Goal: Task Accomplishment & Management: Complete application form

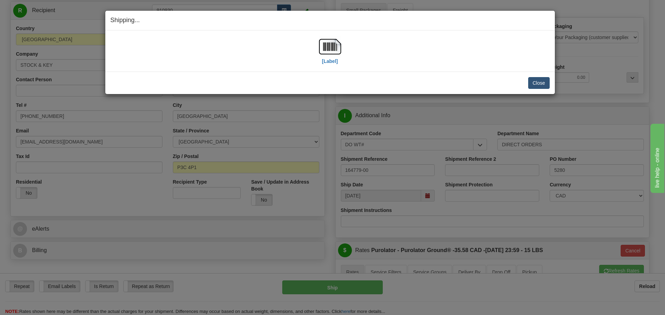
scroll to position [69, 0]
click at [532, 86] on button "Close" at bounding box center [538, 83] width 21 height 12
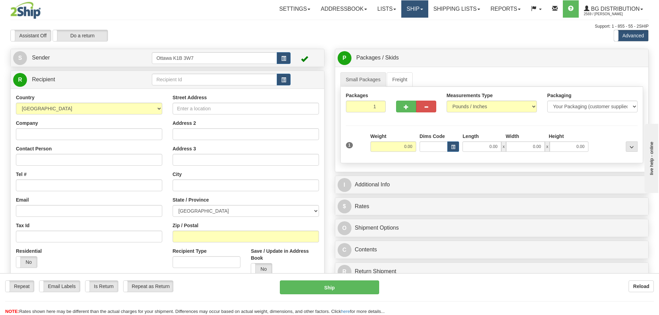
click at [405, 8] on link "Ship" at bounding box center [415, 8] width 27 height 17
click at [402, 30] on ul "Ship Screen" at bounding box center [400, 24] width 55 height 13
click at [401, 25] on div "Support: 1 - 855 - 55 - 2SHIP" at bounding box center [329, 27] width 639 height 6
click at [187, 79] on input "text" at bounding box center [214, 80] width 125 height 12
type input "910606"
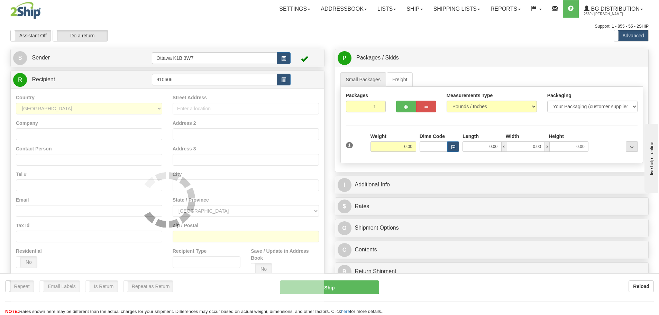
click at [223, 37] on div "Assistant On Assistant Off Do a return Do a return" at bounding box center [140, 36] width 270 height 12
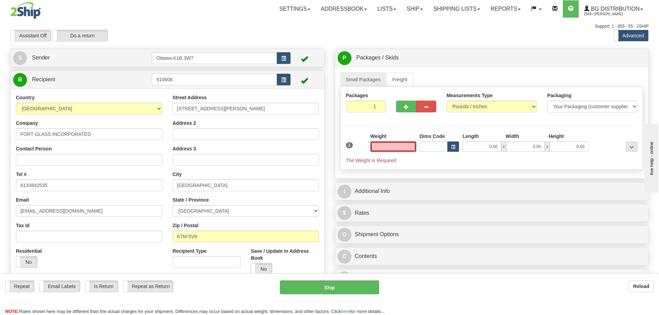
click at [380, 149] on input "text" at bounding box center [394, 147] width 46 height 10
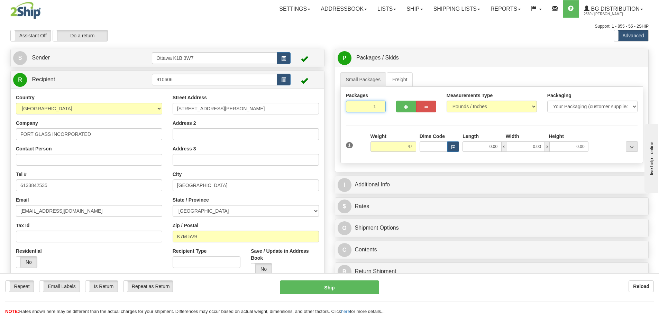
type input "47.00"
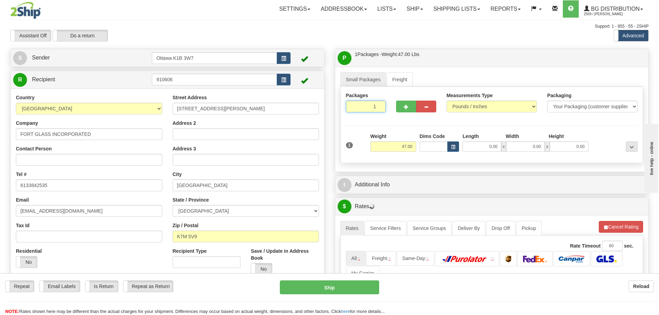
drag, startPoint x: 371, startPoint y: 105, endPoint x: 384, endPoint y: 110, distance: 14.0
click at [384, 110] on input "1" at bounding box center [366, 107] width 40 height 12
type input "4"
click at [406, 126] on div "Packages 4 1 Measurements Type" at bounding box center [492, 125] width 303 height 77
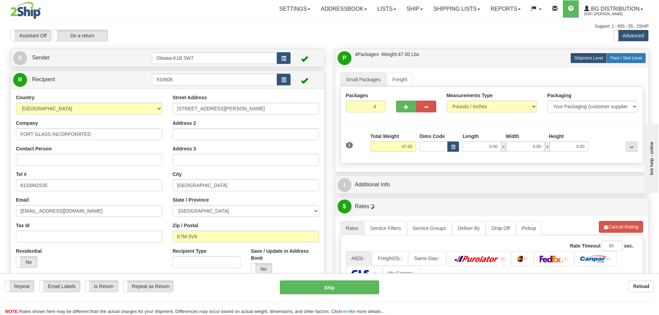
click at [611, 61] on label "Pack / Skid Level Pack.." at bounding box center [626, 58] width 39 height 10
radio input "true"
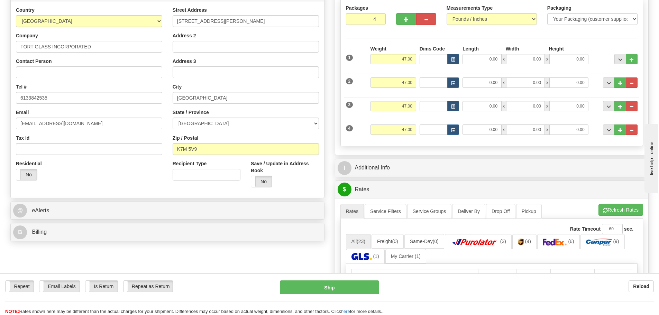
scroll to position [104, 0]
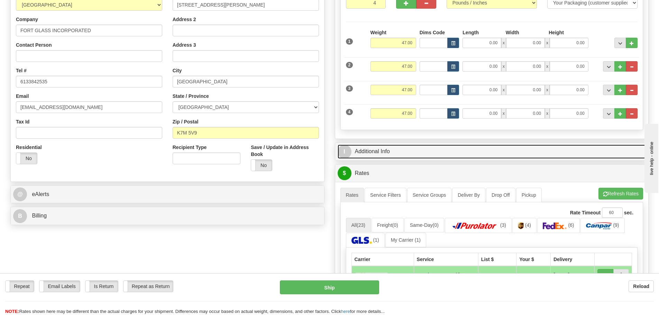
click at [403, 152] on link "I Additional Info" at bounding box center [492, 152] width 309 height 14
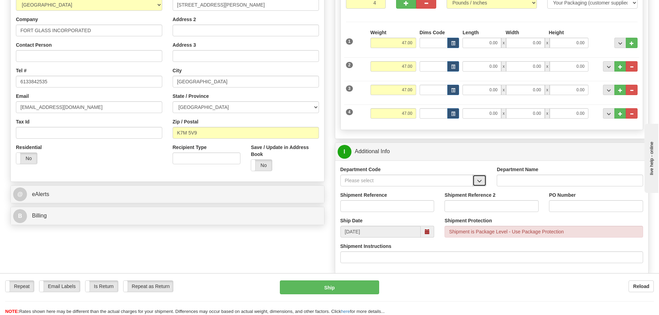
click at [482, 182] on span "button" at bounding box center [479, 181] width 5 height 5
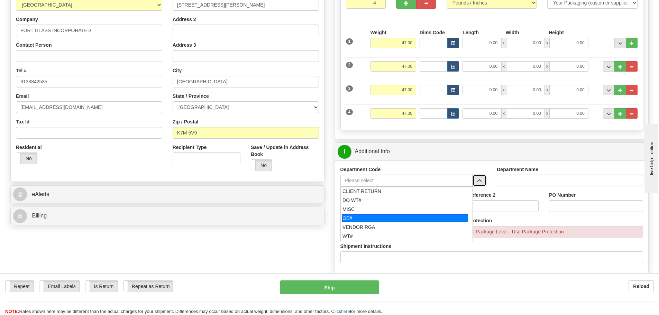
click at [389, 217] on div "OE#" at bounding box center [405, 219] width 126 height 8
type input "OE#"
type input "ORDERS"
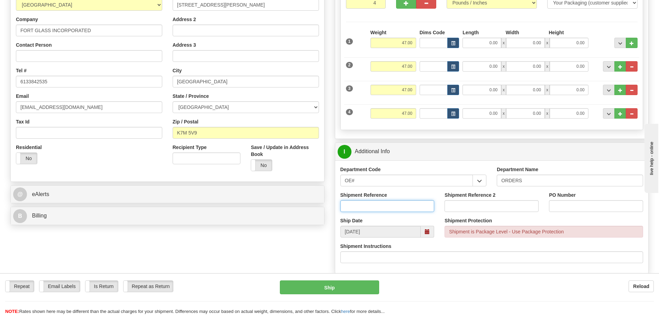
click at [389, 209] on input "Shipment Reference" at bounding box center [388, 206] width 94 height 12
type input "10202498-00"
click at [581, 206] on input "PO Number" at bounding box center [596, 206] width 94 height 12
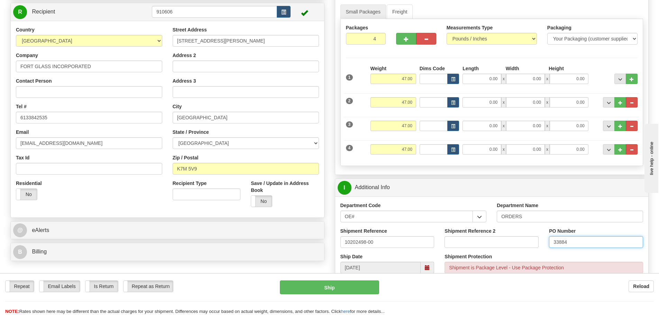
scroll to position [69, 0]
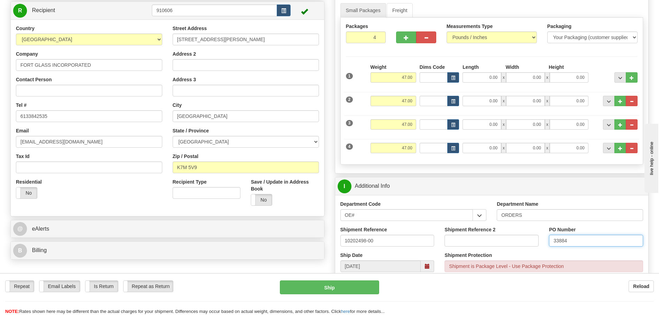
type input "33884"
click at [473, 78] on input "0.00" at bounding box center [482, 77] width 39 height 10
type input "0.00"
drag, startPoint x: 370, startPoint y: 39, endPoint x: 473, endPoint y: 75, distance: 109.4
click at [435, 58] on div "Packages 4 4 Measurements Type" at bounding box center [492, 91] width 303 height 147
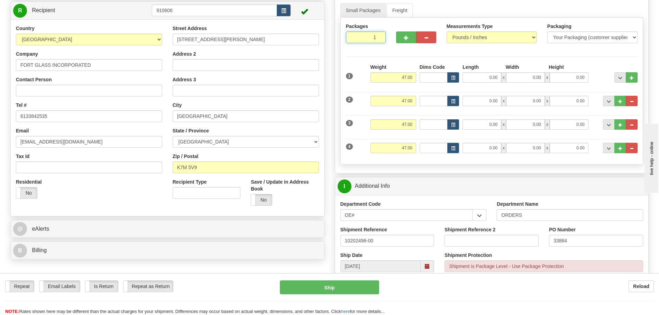
type input "1"
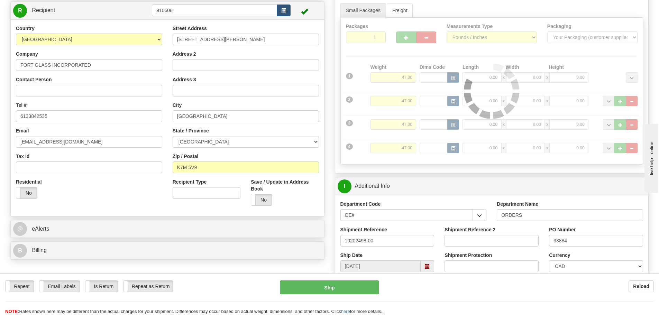
click at [443, 64] on div "Packages 1 4 Measurements Type" at bounding box center [492, 91] width 303 height 147
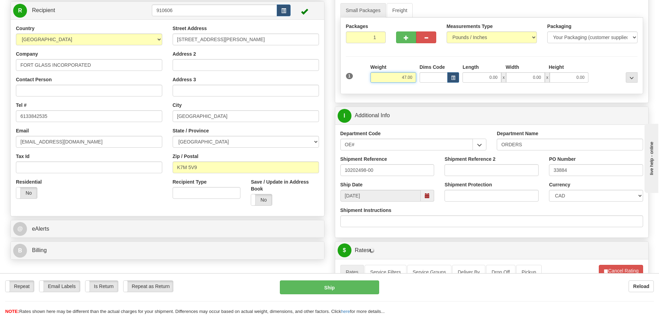
drag, startPoint x: 396, startPoint y: 75, endPoint x: 463, endPoint y: 99, distance: 70.8
click at [453, 92] on div "Packages 1 1 Measurements Type" at bounding box center [492, 56] width 303 height 77
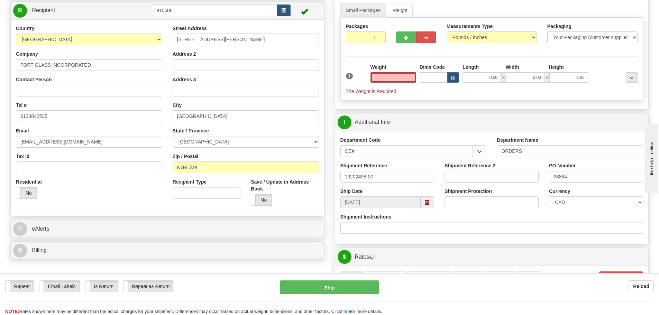
type input "0.00"
click at [417, 53] on div "Packages 1 1 Measurements Type" at bounding box center [492, 59] width 303 height 83
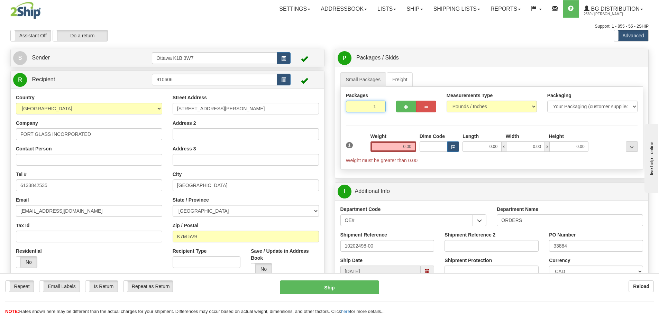
drag, startPoint x: 365, startPoint y: 108, endPoint x: 609, endPoint y: 162, distance: 250.0
click at [546, 139] on div "Packages 1 1 Measurements Type" at bounding box center [492, 128] width 303 height 83
type input "4"
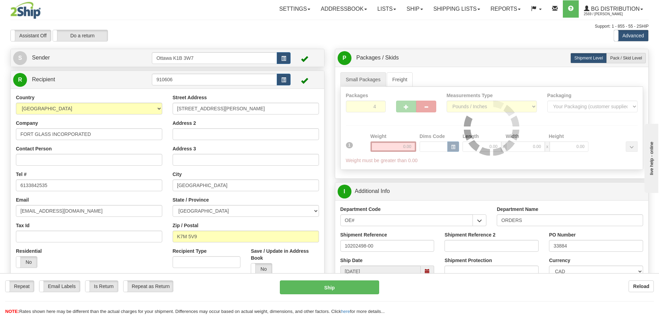
click at [463, 133] on div "Packages 4 1 Measurements Type" at bounding box center [492, 128] width 303 height 83
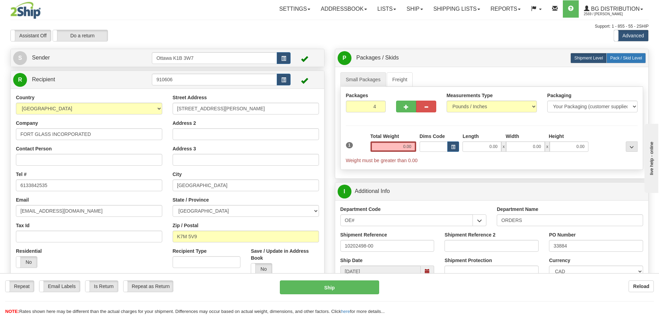
click at [628, 59] on span "Pack / Skid Level" at bounding box center [627, 58] width 32 height 5
radio input "true"
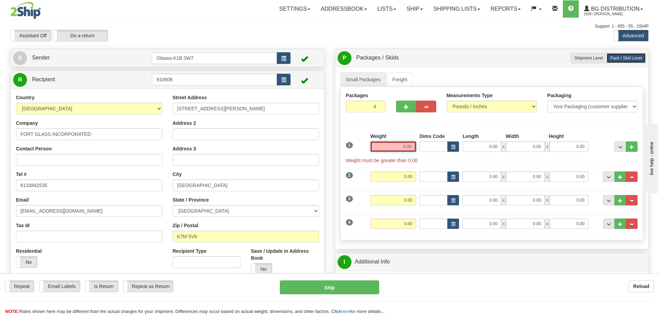
click at [395, 145] on input "0.00" at bounding box center [394, 147] width 46 height 10
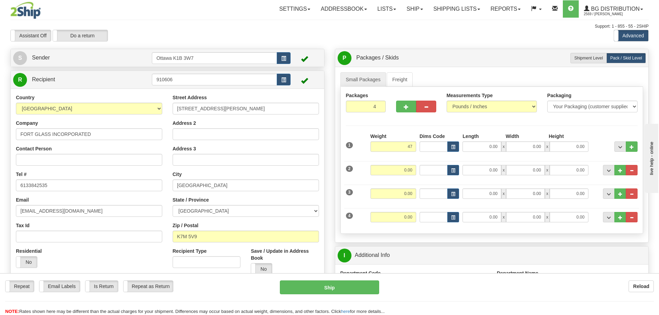
type input "47.00"
click at [482, 140] on div "Length" at bounding box center [482, 137] width 43 height 9
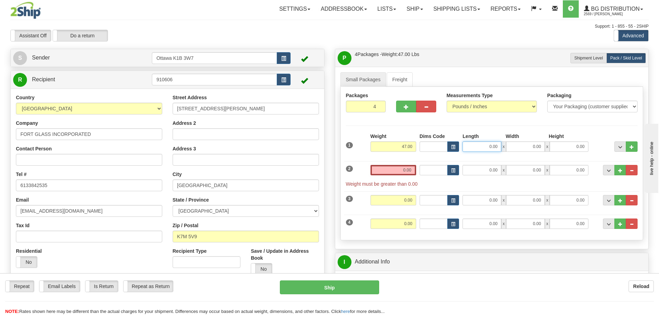
click at [479, 145] on input "0.00" at bounding box center [482, 147] width 39 height 10
type input "14.50"
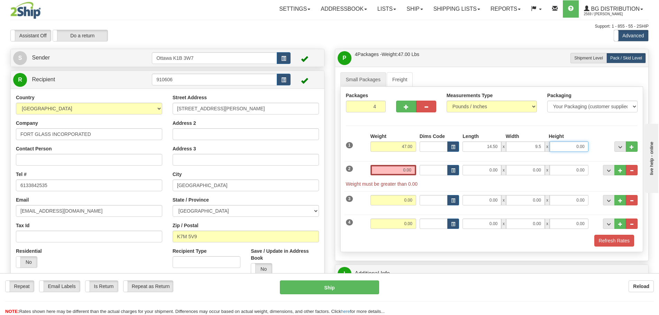
type input "9.50"
click at [411, 168] on input "0.00" at bounding box center [394, 170] width 46 height 10
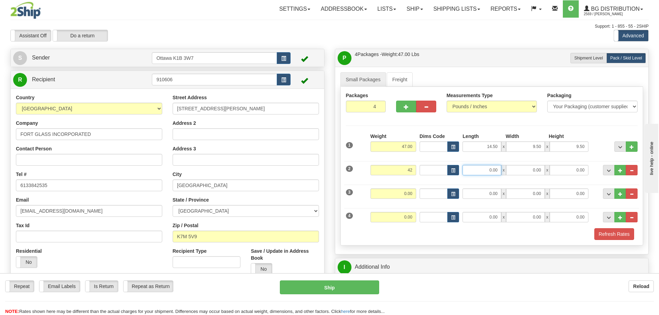
type input "42.00"
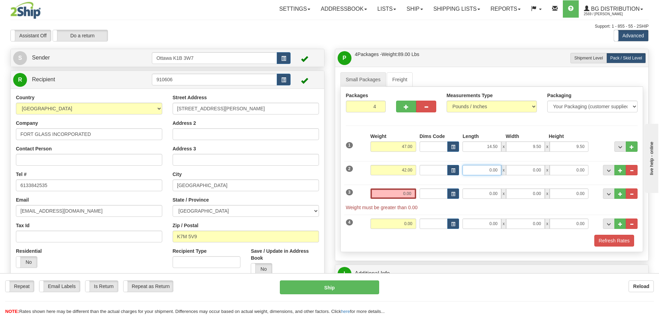
click at [486, 171] on input "0.00" at bounding box center [482, 170] width 39 height 10
type input "14.00"
type input "11.50"
type input "9.50"
click at [407, 192] on input "0.00" at bounding box center [394, 194] width 46 height 10
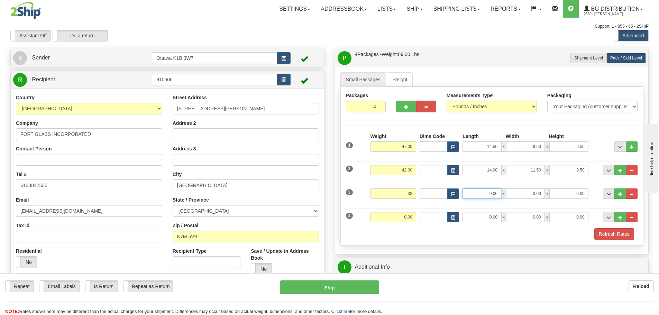
type input "38.00"
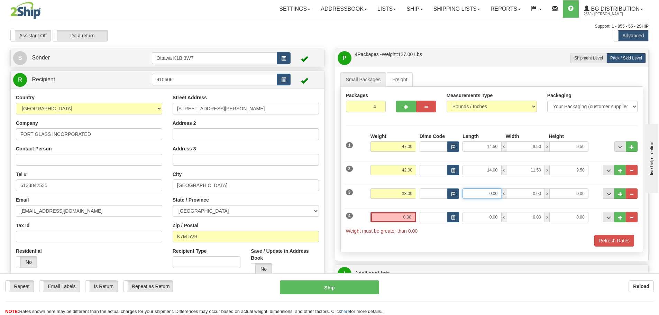
click at [483, 190] on input "0.00" at bounding box center [482, 194] width 39 height 10
type input "16.50"
type input "13.00"
type input "9.50"
click at [407, 217] on input "0.00" at bounding box center [394, 217] width 46 height 10
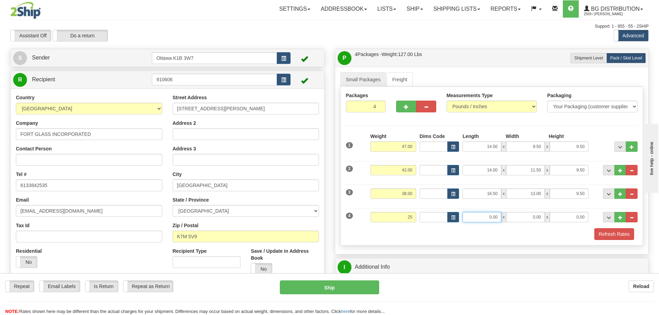
type input "25.00"
click at [486, 217] on input "0.00" at bounding box center [482, 217] width 39 height 10
type input "74.50"
type input "11.00"
type input "3.50"
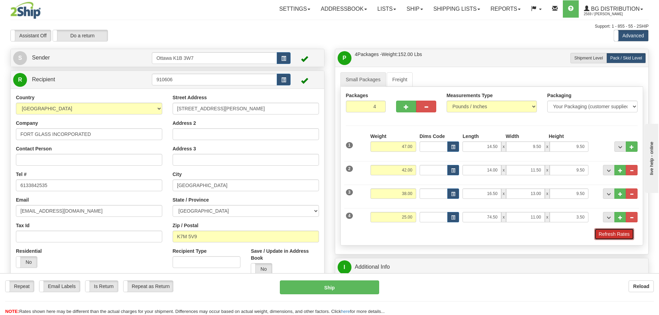
click at [628, 237] on button "Refresh Rates" at bounding box center [615, 234] width 40 height 12
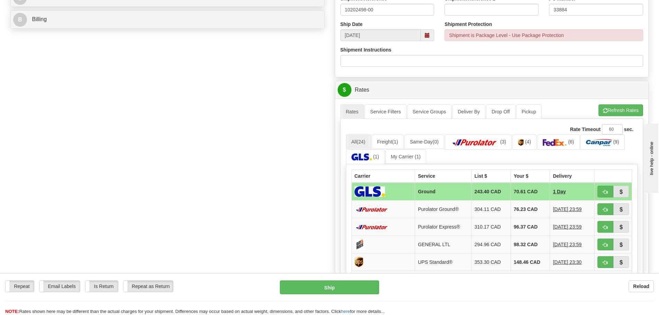
scroll to position [312, 0]
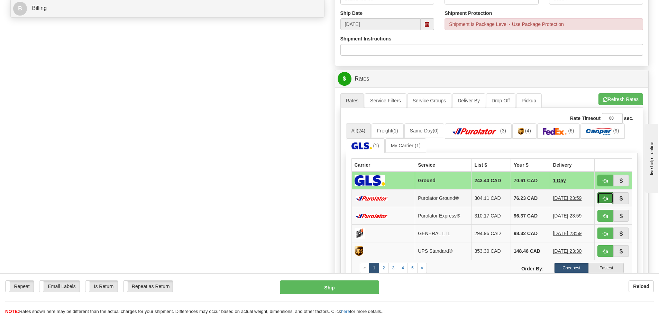
click at [605, 201] on span "button" at bounding box center [605, 199] width 5 height 5
type input "260"
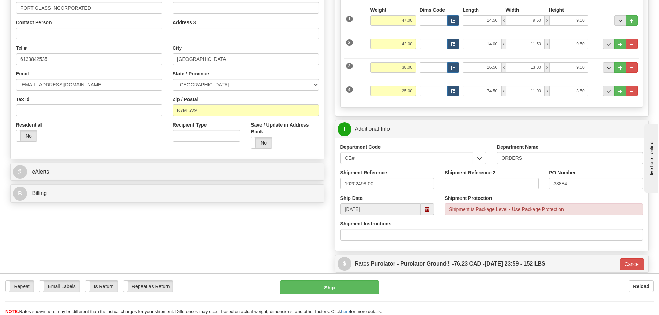
scroll to position [138, 0]
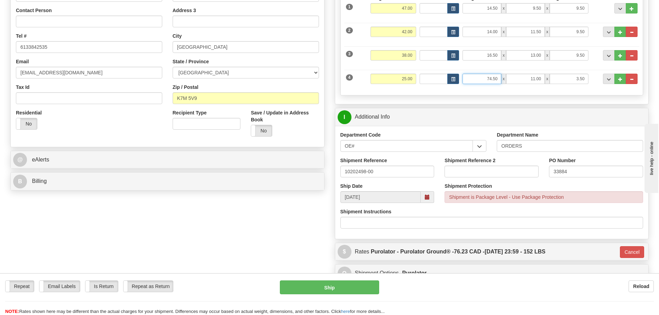
drag, startPoint x: 465, startPoint y: 80, endPoint x: 645, endPoint y: 105, distance: 182.0
click at [644, 104] on div "P Packages / Skids 4 Packages - Weight: 152.00 Lbs 1 Skids - Weight: 0.00 Lbs S…" at bounding box center [492, 7] width 314 height 194
type input "0.00"
click at [265, 238] on div "Create a label for the return Create Pickup Without Label S" at bounding box center [329, 120] width 649 height 420
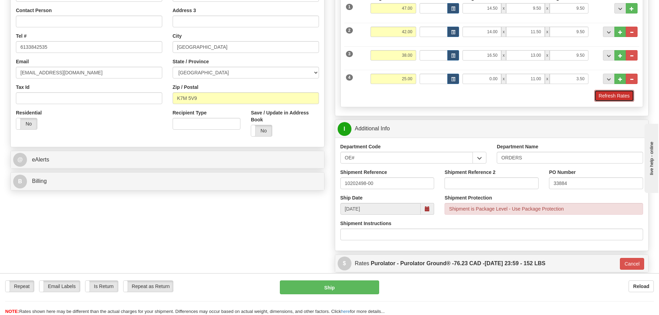
click at [628, 98] on button "Refresh Rates" at bounding box center [615, 96] width 40 height 12
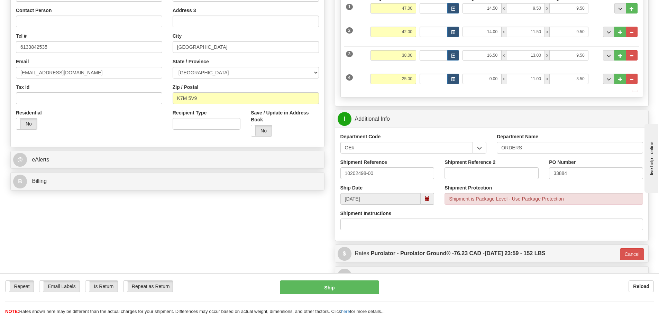
type input "260"
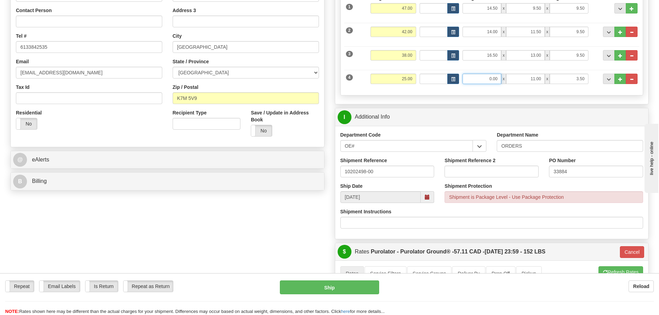
click at [488, 76] on input "0.00" at bounding box center [482, 79] width 39 height 10
type input "74.50"
click at [333, 126] on div "P Packages / Skids 4 Packages - Weight: 152.00 Lbs 1 Skids - Weight: 0.00 Lbs S…" at bounding box center [492, 211] width 325 height 602
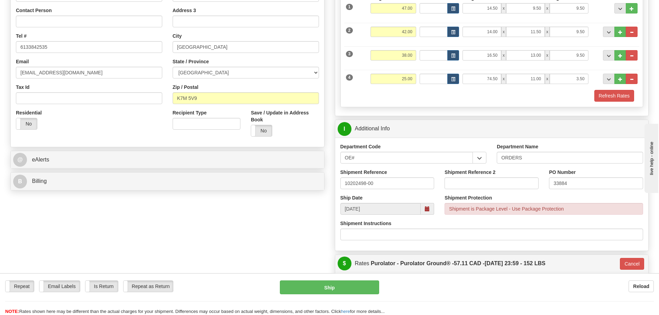
click at [594, 95] on div "Refresh Rates" at bounding box center [492, 96] width 296 height 12
click at [604, 96] on button "Refresh Rates" at bounding box center [615, 96] width 40 height 12
type input "260"
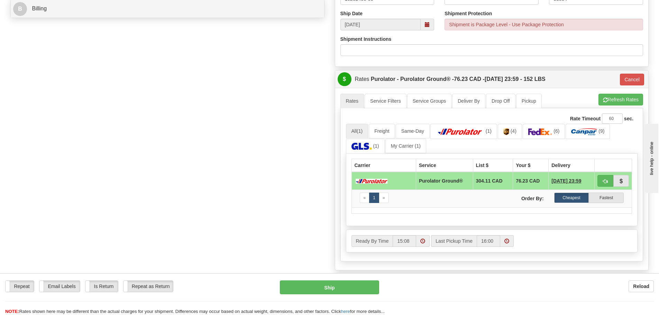
scroll to position [312, 0]
click at [603, 179] on button "button" at bounding box center [606, 181] width 16 height 12
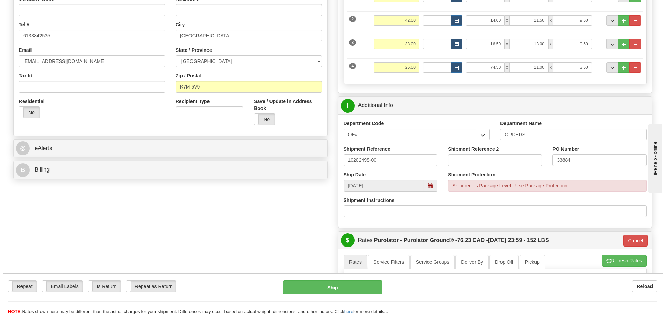
scroll to position [138, 0]
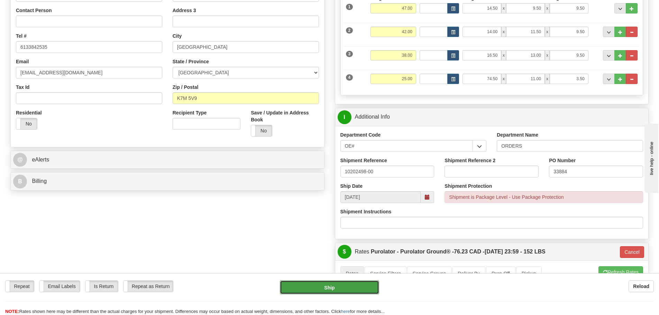
click at [353, 282] on button "Ship" at bounding box center [329, 288] width 99 height 14
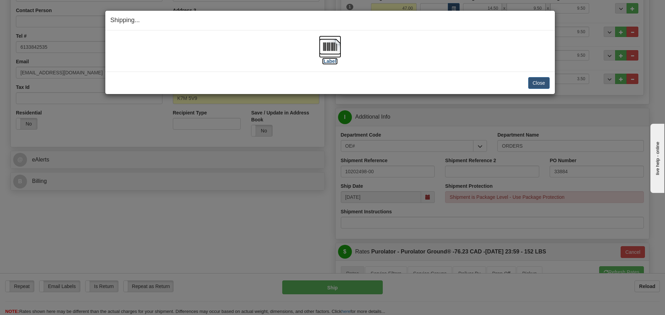
click at [329, 62] on label "[Label]" at bounding box center [330, 61] width 16 height 7
click at [545, 87] on button "Close" at bounding box center [538, 83] width 21 height 12
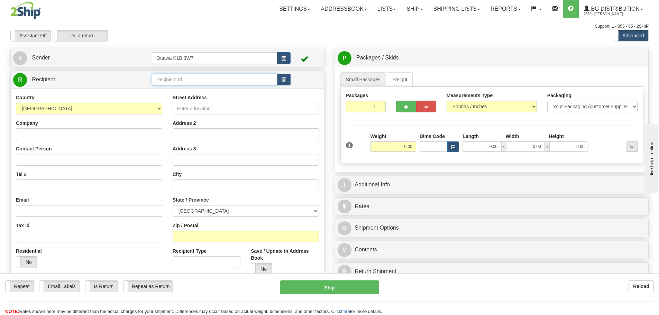
click at [233, 79] on input "text" at bounding box center [214, 80] width 125 height 12
type input "60829"
click at [238, 36] on div "Assistant On Assistant Off Do a return Do a return" at bounding box center [140, 36] width 270 height 12
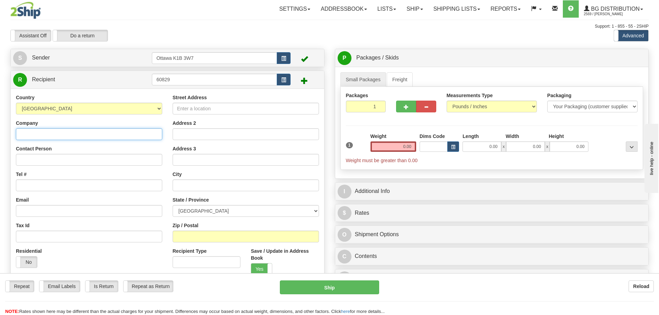
click at [120, 130] on input "Company" at bounding box center [89, 134] width 146 height 12
type input "GREY GOAT SUPPLY LTD"
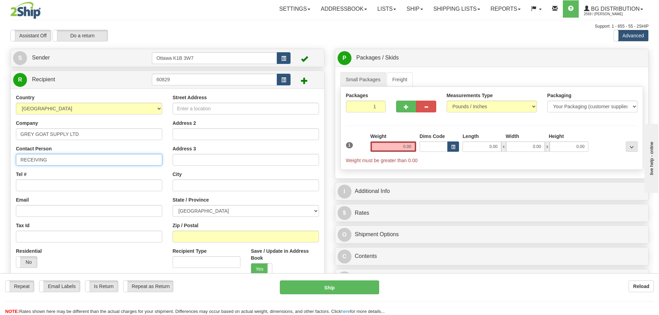
type input "RECEIVING"
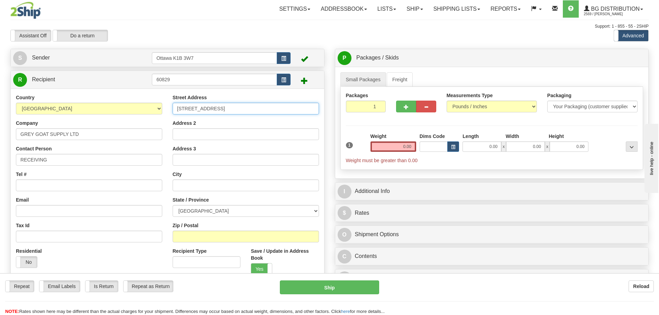
type input "1-606 RIVERMEDE ROAD"
type input "CONCORD"
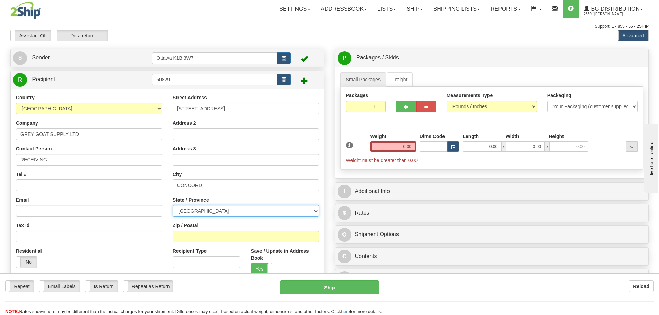
click at [254, 208] on select "ALBERTA BRITISH COLUMBIA MANITOBA NEW BRUNSWICK NEWFOUNDLAND NOVA SCOTIA NUNAVU…" at bounding box center [246, 211] width 146 height 12
select select "ON"
click at [173, 205] on select "ALBERTA BRITISH COLUMBIA MANITOBA NEW BRUNSWICK NEWFOUNDLAND NOVA SCOTIA NUNAVU…" at bounding box center [246, 211] width 146 height 12
click at [231, 230] on div "Zip / Postal" at bounding box center [246, 232] width 146 height 20
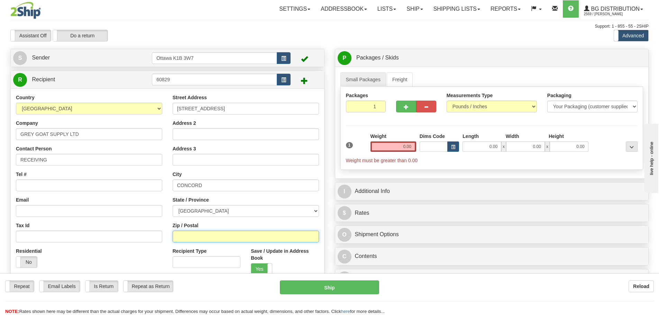
click at [233, 234] on input "Zip / Postal" at bounding box center [246, 237] width 146 height 12
type input "L4K 2H6"
click at [383, 147] on input "0.00" at bounding box center [394, 147] width 46 height 10
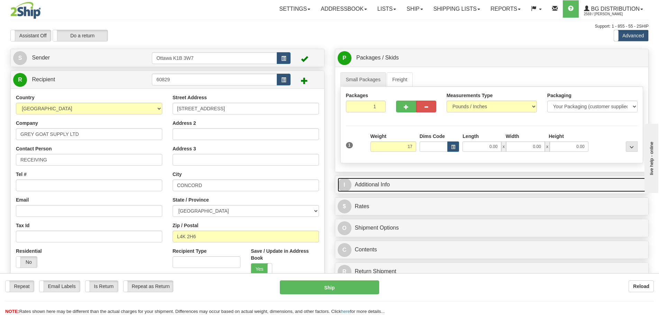
type input "17.00"
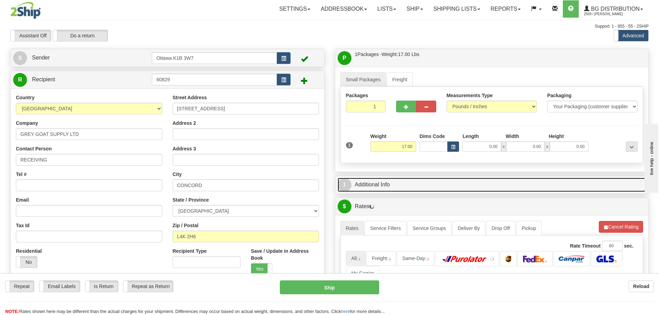
click at [460, 181] on link "I Additional Info" at bounding box center [492, 185] width 309 height 14
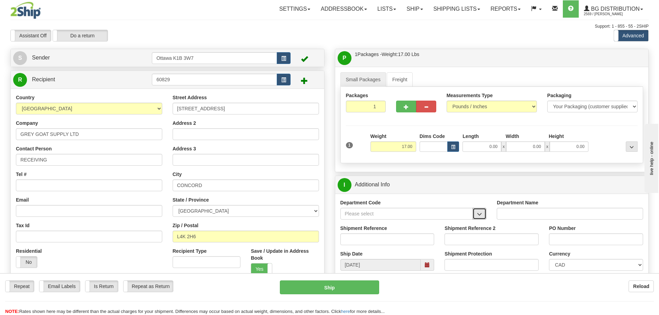
click at [478, 216] on span "button" at bounding box center [479, 214] width 5 height 5
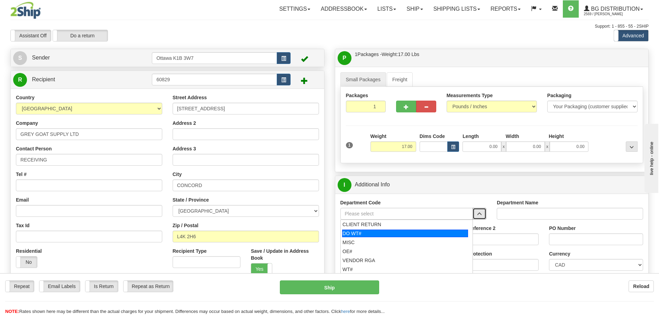
click at [403, 234] on div "DO WT#" at bounding box center [405, 234] width 126 height 8
type input "DO WT#"
type input "DIRECT ORDERS"
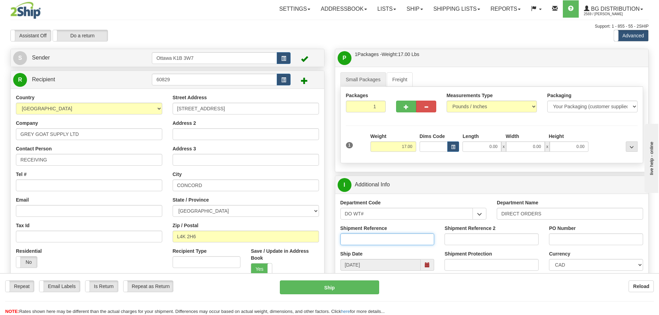
click at [389, 242] on input "Shipment Reference" at bounding box center [388, 240] width 94 height 12
type input "164866-00"
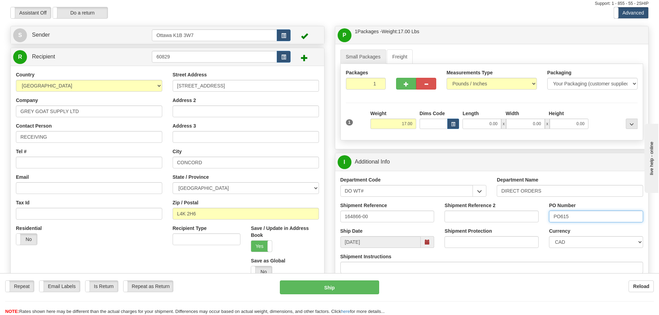
scroll to position [35, 0]
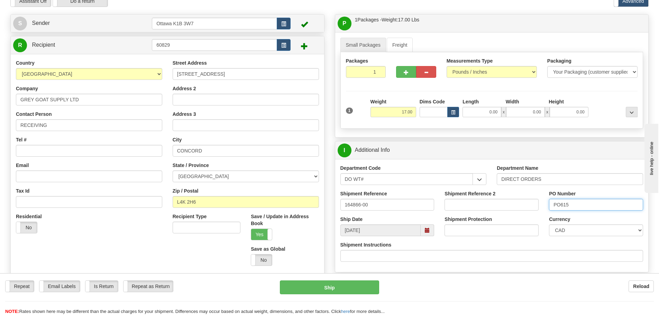
type input "PO615"
click at [60, 151] on input "Tel #" at bounding box center [89, 151] width 146 height 12
paste input "(905)264-1600"
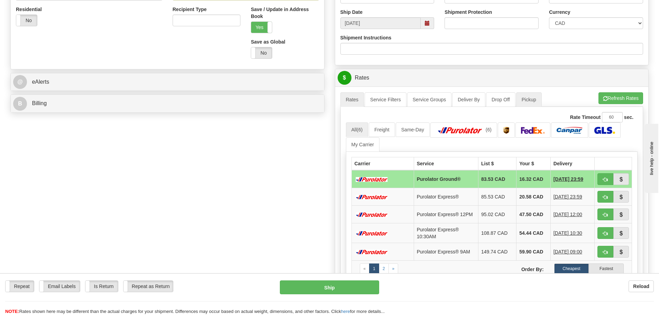
scroll to position [242, 0]
type input "(905)264-1600"
click at [602, 179] on button "button" at bounding box center [606, 179] width 16 height 12
type input "260"
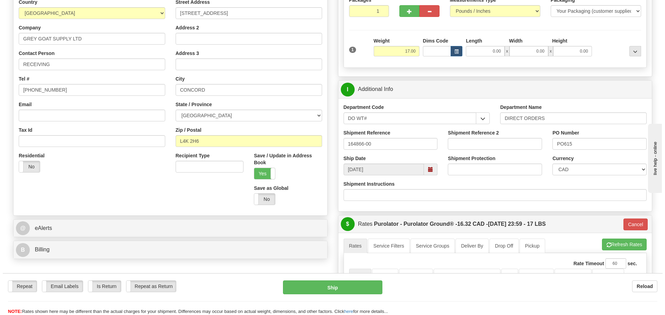
scroll to position [69, 0]
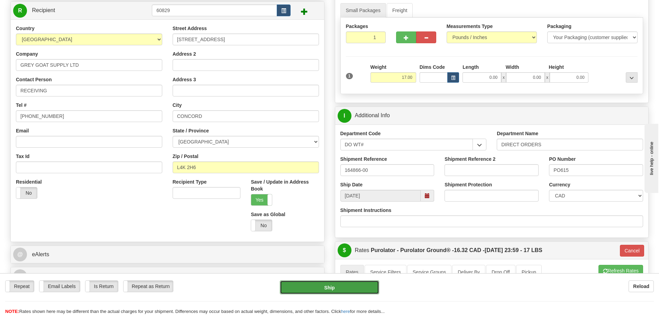
click at [352, 291] on button "Ship" at bounding box center [329, 288] width 99 height 14
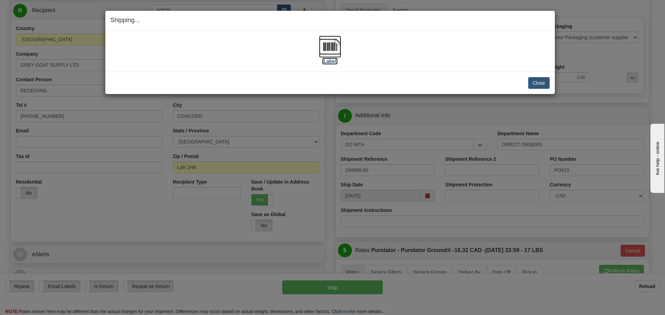
click at [324, 60] on label "[Label]" at bounding box center [330, 61] width 16 height 7
click at [540, 83] on button "Close" at bounding box center [538, 83] width 21 height 12
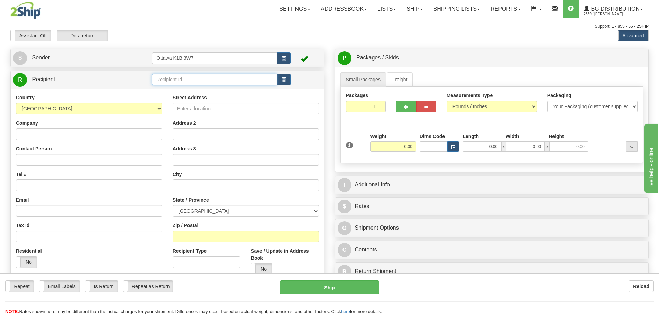
click at [205, 83] on input "text" at bounding box center [214, 80] width 125 height 12
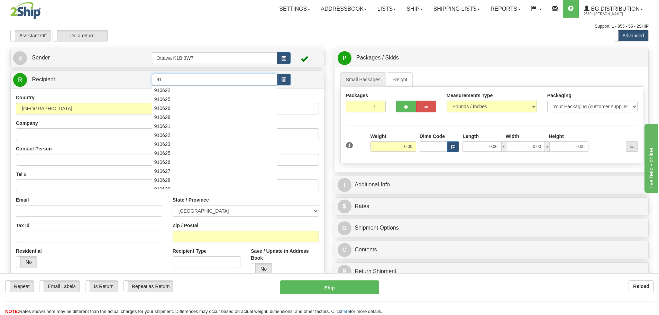
type input "9"
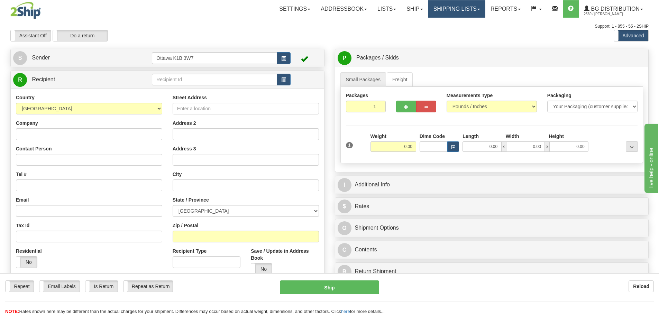
click at [447, 14] on link "Shipping lists" at bounding box center [457, 8] width 57 height 17
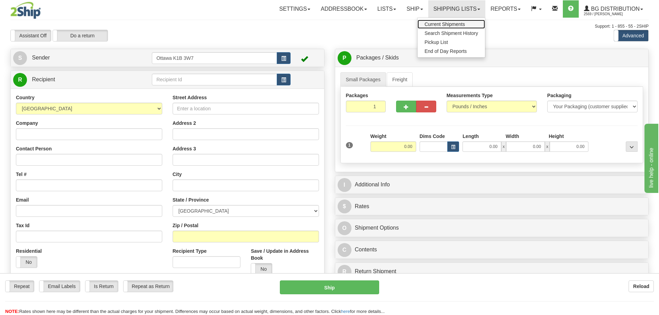
click at [447, 21] on link "Current Shipments" at bounding box center [452, 24] width 68 height 9
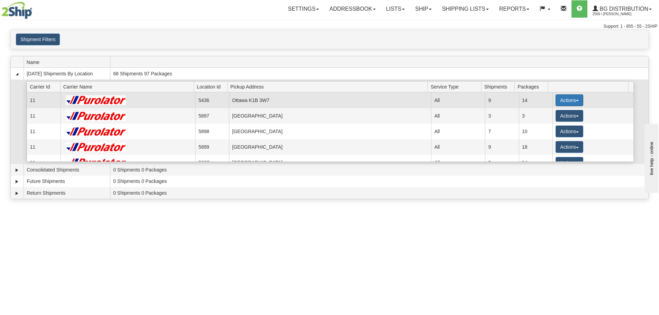
click at [565, 103] on button "Actions" at bounding box center [570, 101] width 28 height 12
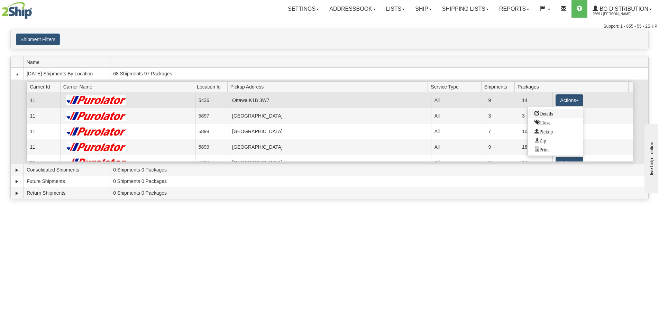
click at [558, 112] on link "Details" at bounding box center [555, 113] width 55 height 9
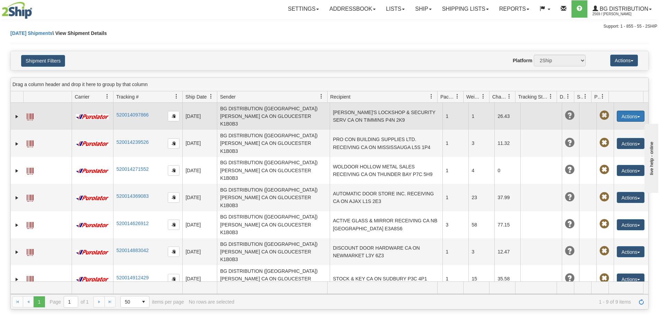
click at [629, 111] on button "Actions" at bounding box center [631, 116] width 28 height 11
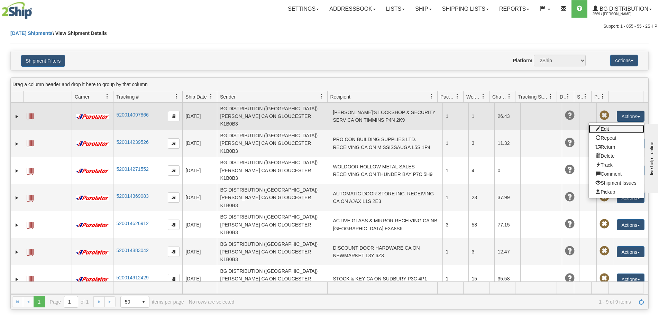
click at [618, 125] on link "Edit" at bounding box center [616, 129] width 55 height 9
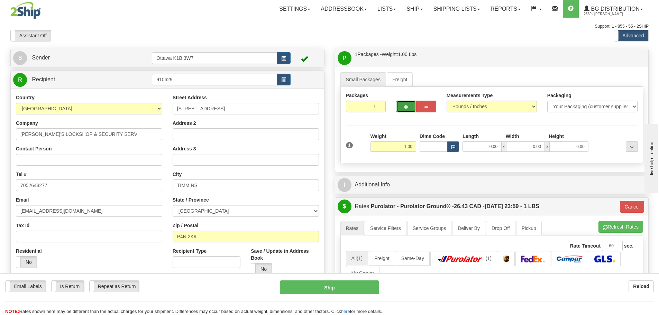
click at [406, 108] on span "button" at bounding box center [406, 107] width 5 height 5
type input "2"
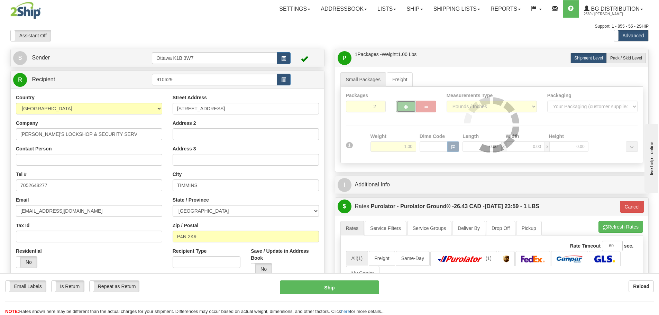
type input "260"
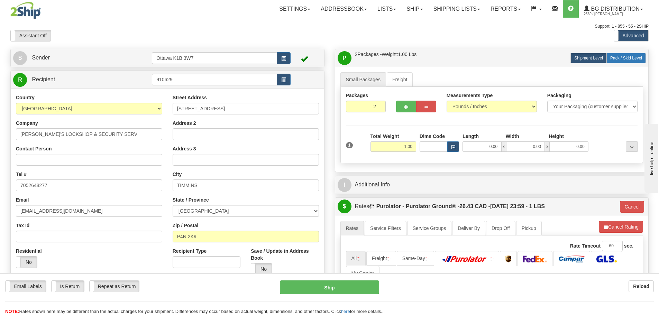
click at [622, 62] on label "Pack / Skid Level Pack.." at bounding box center [626, 58] width 39 height 10
radio input "true"
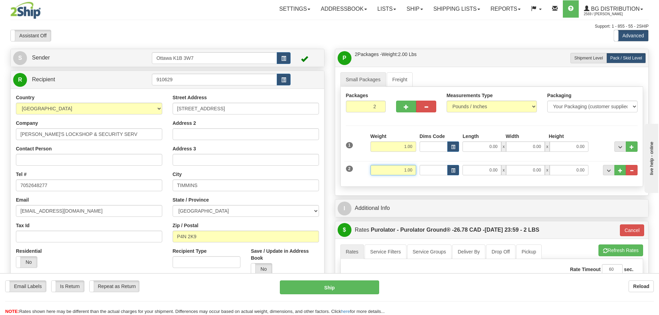
click at [395, 167] on input "1.00" at bounding box center [394, 170] width 46 height 10
type input "42"
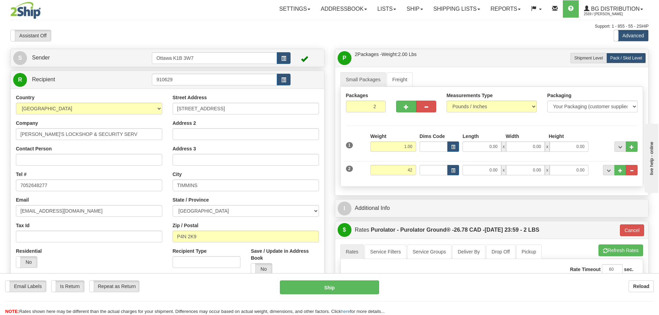
type input "260"
type input "42.00"
click at [330, 192] on div "P Packages / Skids 2 Packages - Weight: 2.00 Lbs 1 Skids - Weight: 0.00 Lbs Shi…" at bounding box center [492, 269] width 325 height 441
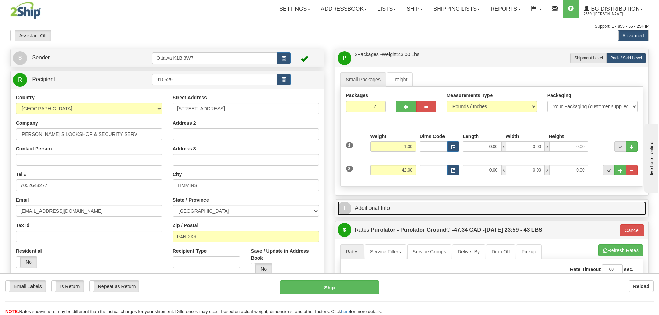
click at [356, 203] on link "I Additional Info" at bounding box center [492, 208] width 309 height 14
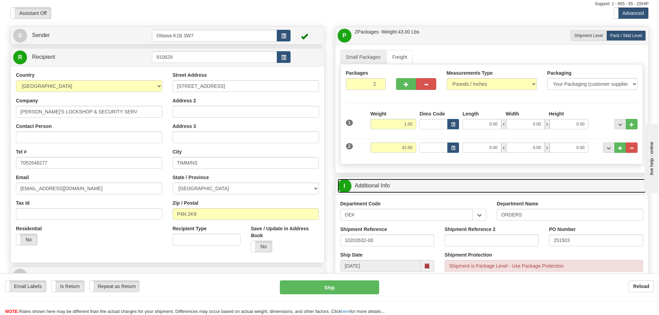
scroll to position [35, 0]
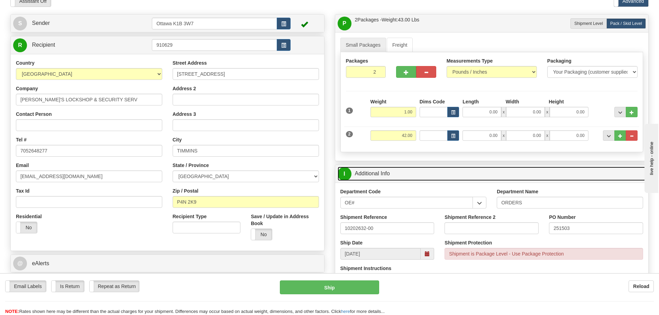
click at [380, 169] on link "I Additional Info" at bounding box center [492, 174] width 309 height 14
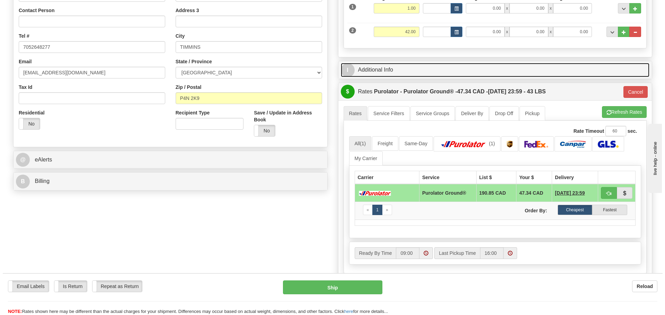
scroll to position [0, 0]
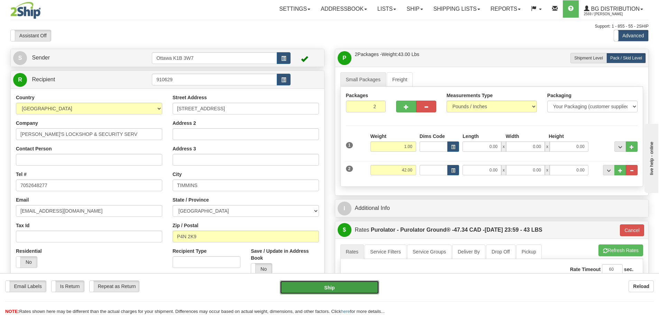
click at [329, 287] on button "Ship" at bounding box center [329, 288] width 99 height 14
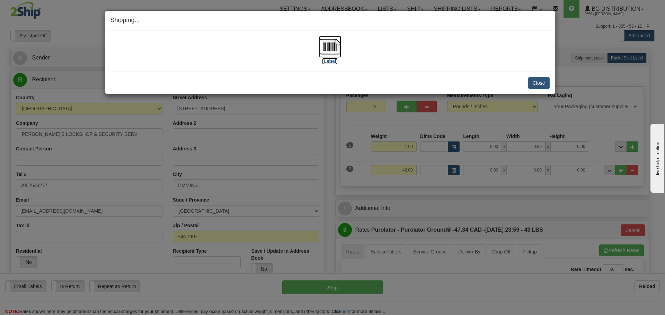
click at [335, 58] on label "[Label]" at bounding box center [330, 61] width 16 height 7
click at [532, 82] on button "Close" at bounding box center [538, 83] width 21 height 12
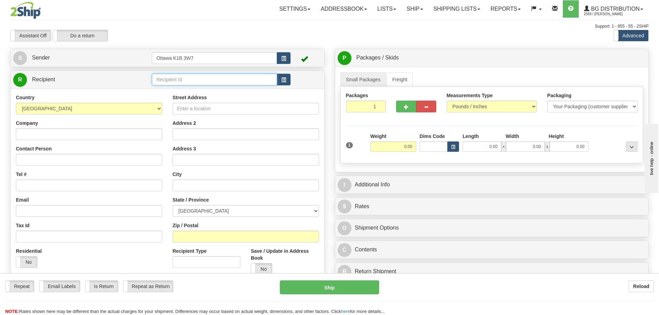
click at [184, 80] on input "text" at bounding box center [214, 80] width 125 height 12
type input "60235"
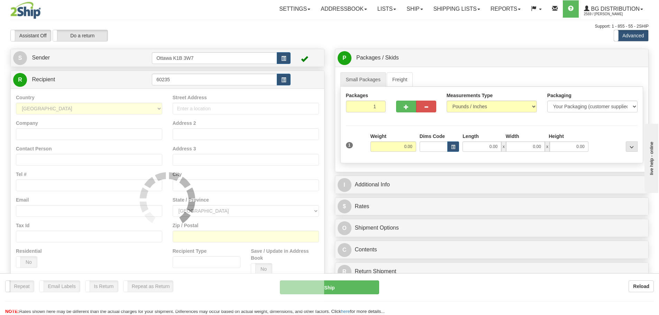
click at [220, 29] on div at bounding box center [329, 29] width 639 height 0
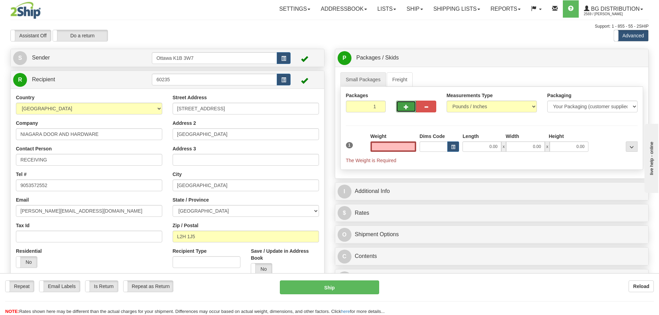
type input "0.00"
click at [404, 107] on span "button" at bounding box center [406, 107] width 5 height 5
type input "2"
click at [625, 59] on span "Pack / Skid Level" at bounding box center [627, 58] width 32 height 5
radio input "true"
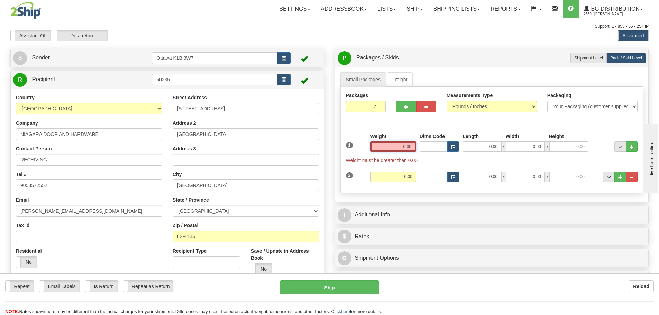
click at [410, 147] on input "0.00" at bounding box center [394, 147] width 46 height 10
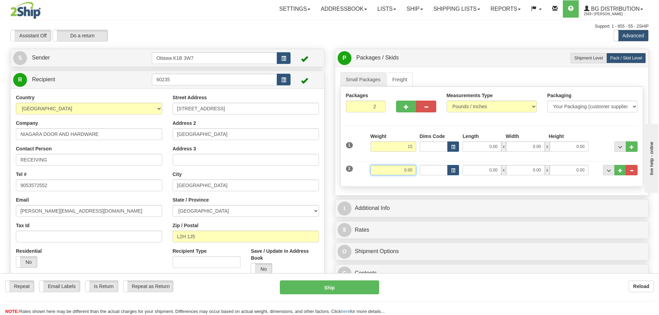
type input "15.00"
click at [411, 175] on input "0.00" at bounding box center [394, 170] width 46 height 10
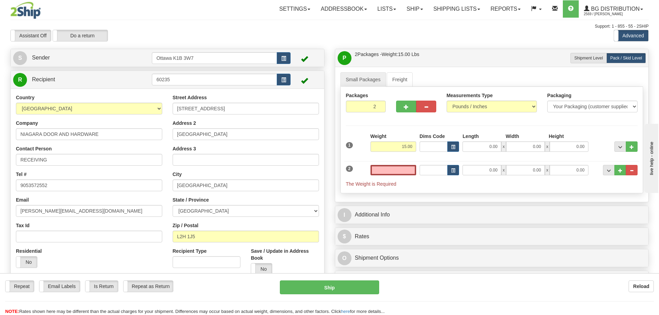
type input "0.00"
click at [385, 205] on div "P Packages / Skids 2 Packages - Weight: 15.00 Lbs 1 Skids - Weight: 0.00 Lbs Sh…" at bounding box center [492, 182] width 325 height 266
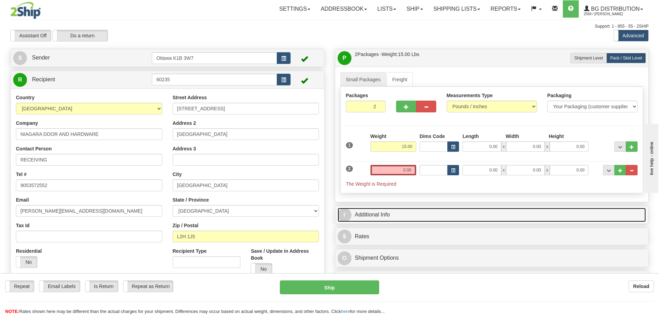
click at [385, 208] on link "I Additional Info" at bounding box center [492, 215] width 309 height 14
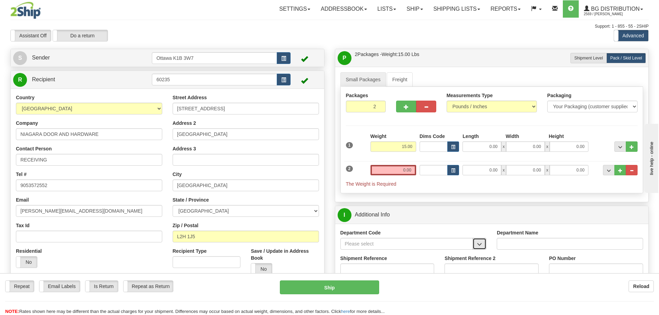
click at [478, 245] on span "button" at bounding box center [479, 244] width 5 height 5
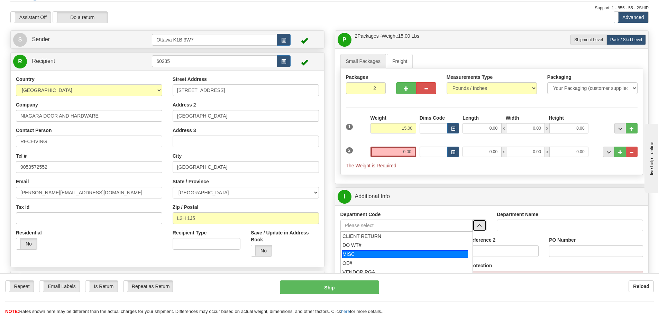
scroll to position [35, 0]
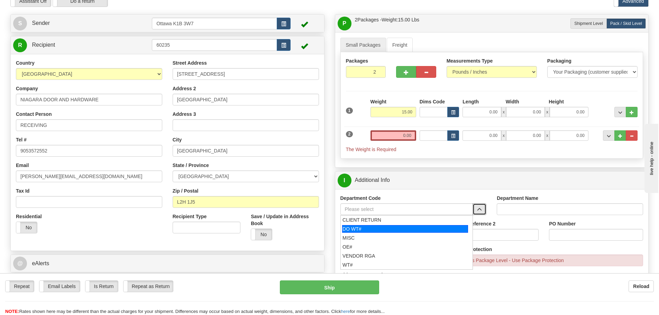
click at [389, 226] on div "DO WT#" at bounding box center [405, 229] width 126 height 8
type input "DO WT#"
type input "DIRECT ORDERS"
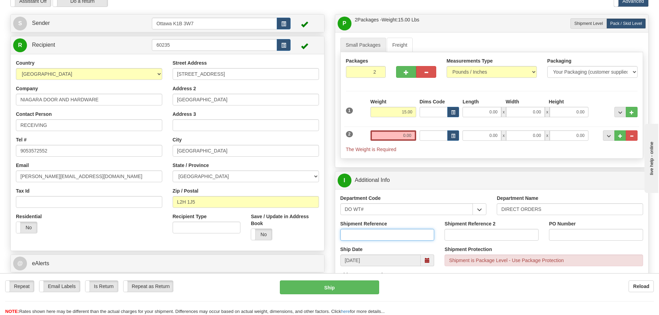
click at [387, 232] on input "Shipment Reference" at bounding box center [388, 235] width 94 height 12
type input "164847-00"
click at [559, 235] on input "PO Number" at bounding box center [596, 235] width 94 height 12
type input "9553"
click at [397, 134] on input "0.00" at bounding box center [394, 136] width 46 height 10
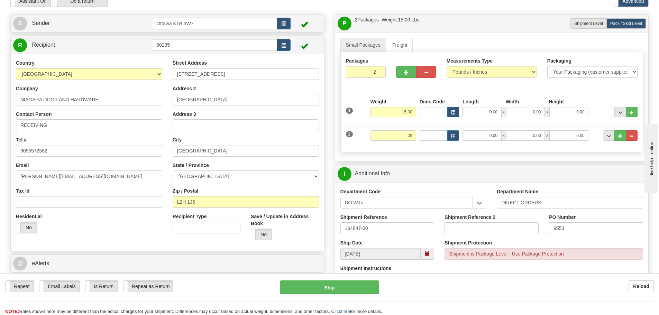
type input "28.00"
click at [325, 194] on div "Create a label for the return Create Pickup Without Label S Sender Ottawa K1B 3…" at bounding box center [167, 156] width 325 height 284
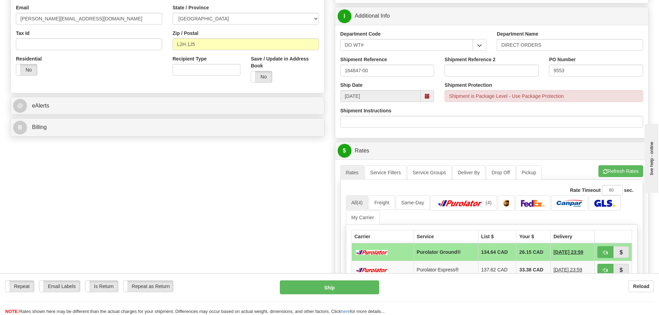
scroll to position [208, 0]
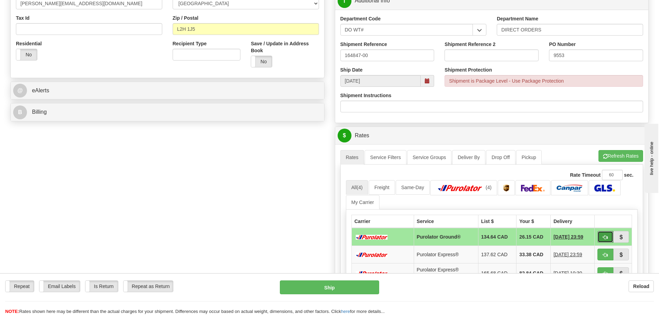
click at [602, 236] on button "button" at bounding box center [606, 237] width 16 height 12
type input "260"
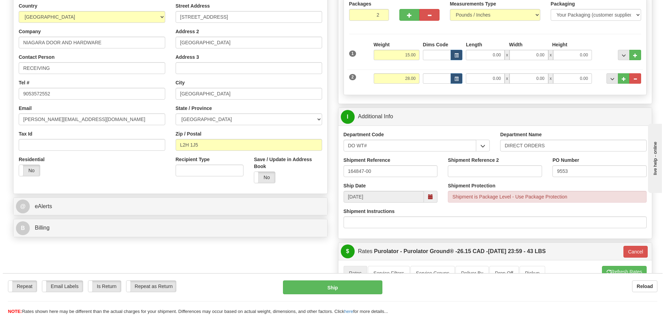
scroll to position [104, 0]
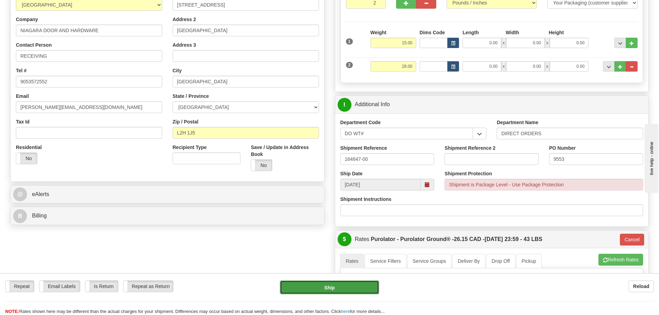
click at [339, 285] on button "Ship" at bounding box center [329, 288] width 99 height 14
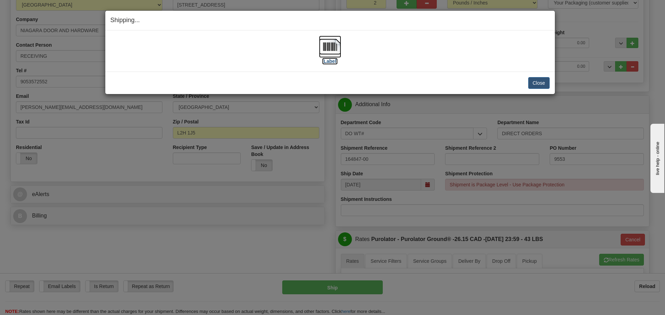
click at [333, 61] on label "[Label]" at bounding box center [330, 61] width 16 height 7
click at [533, 84] on button "Close" at bounding box center [538, 83] width 21 height 12
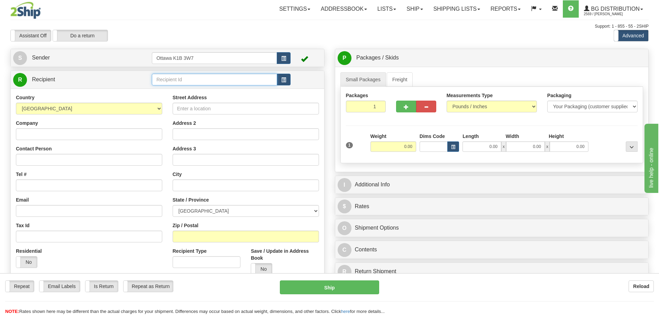
click at [200, 83] on input "text" at bounding box center [214, 80] width 125 height 12
type input "910839"
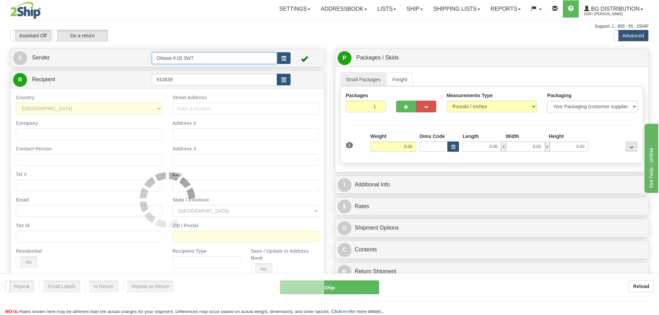
drag, startPoint x: 214, startPoint y: 53, endPoint x: 217, endPoint y: 46, distance: 7.3
click at [215, 50] on div "S Sender [STREET_ADDRESS]" at bounding box center [168, 58] width 314 height 18
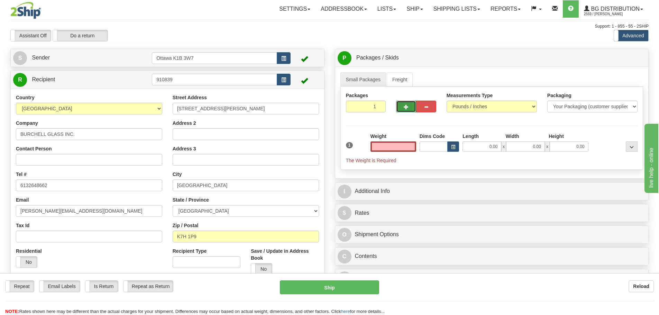
type input "0.00"
click at [402, 109] on button "button" at bounding box center [406, 107] width 20 height 12
type input "2"
click at [621, 56] on span "Pack / Skid Level" at bounding box center [627, 58] width 32 height 5
radio input "true"
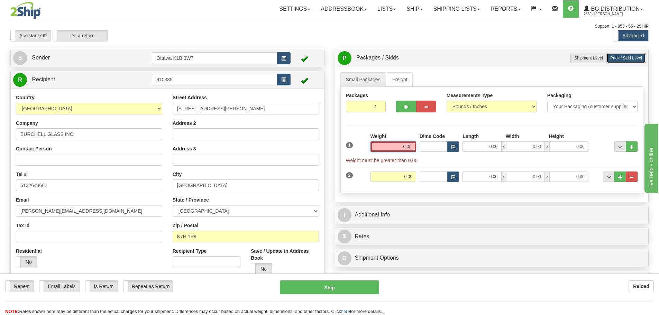
click at [395, 144] on input "0.00" at bounding box center [394, 147] width 46 height 10
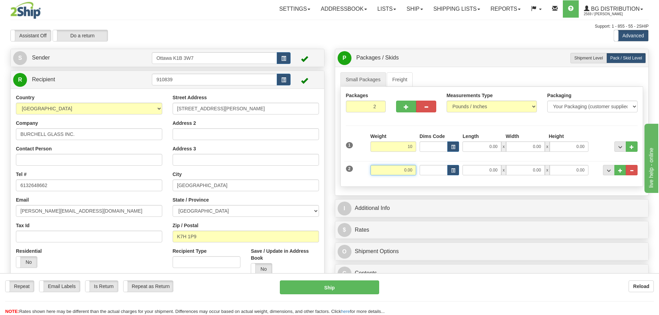
type input "10.00"
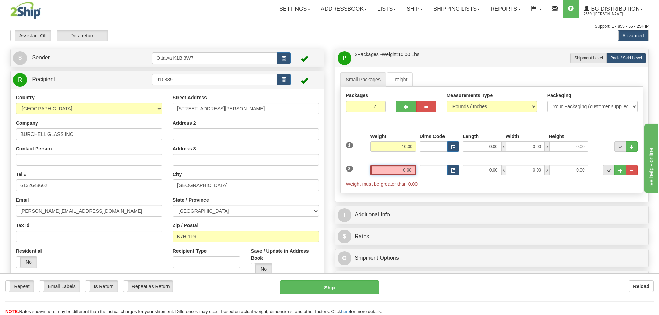
click at [407, 172] on input "0.00" at bounding box center [394, 170] width 46 height 10
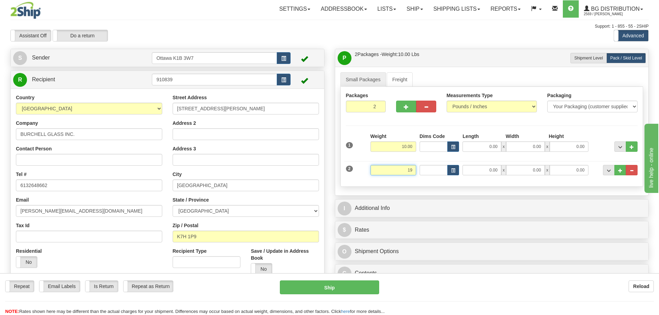
type input "19"
click at [477, 149] on input "0.00" at bounding box center [482, 147] width 39 height 10
type input "19.00"
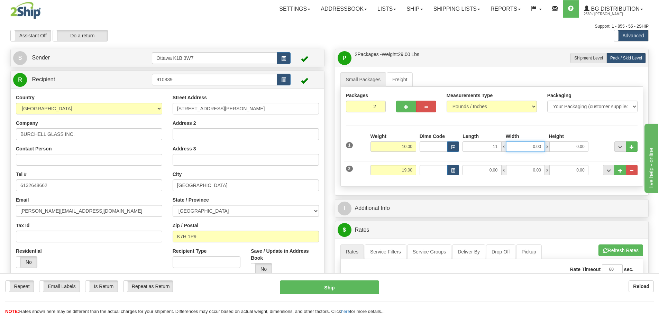
type input "11.00"
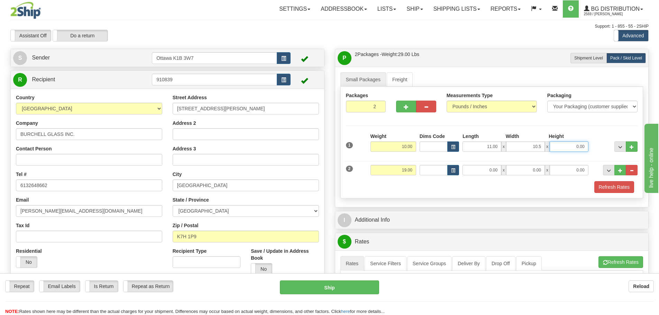
type input "10.50"
type input "5.00"
click at [484, 174] on input "0.00" at bounding box center [482, 170] width 39 height 10
type input "14.50"
type input "9.50"
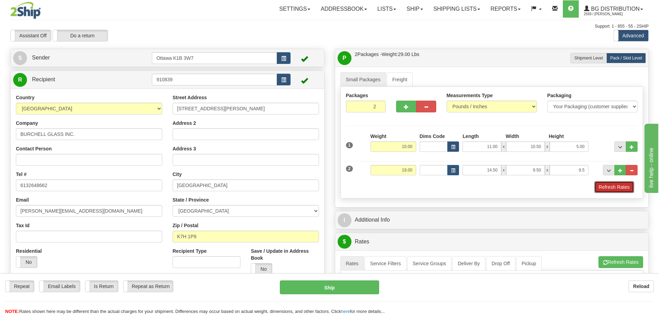
type input "9.50"
drag, startPoint x: 609, startPoint y: 184, endPoint x: 598, endPoint y: 194, distance: 15.0
click at [609, 184] on button "Refresh Rates" at bounding box center [615, 187] width 40 height 12
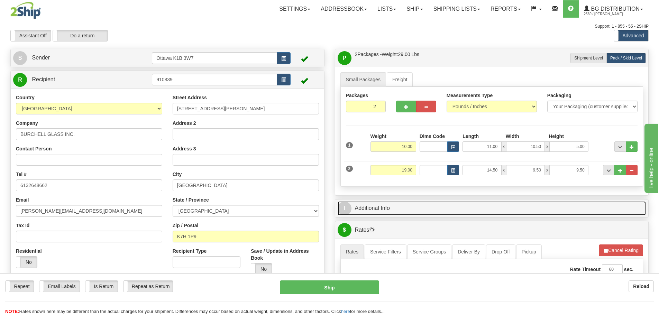
click at [478, 212] on link "I Additional Info" at bounding box center [492, 208] width 309 height 14
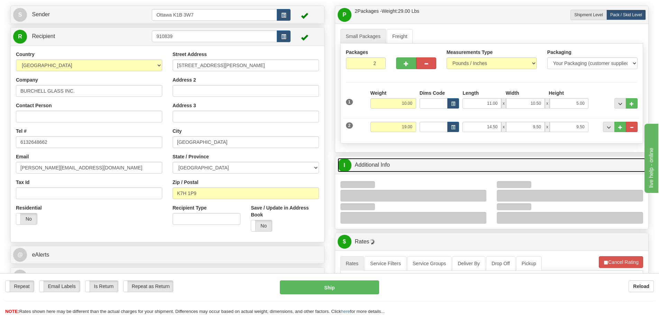
scroll to position [104, 0]
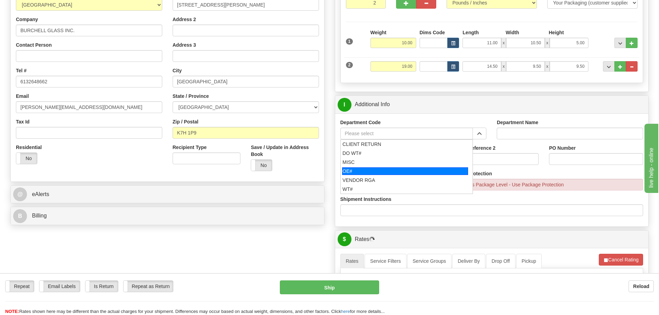
click at [390, 171] on div "OE#" at bounding box center [405, 172] width 126 height 8
type input "OE#"
type input "ORDERS"
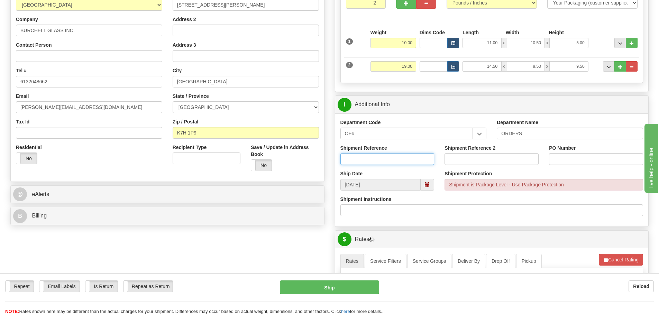
click at [387, 162] on input "Shipment Reference" at bounding box center [388, 159] width 94 height 12
type input "10202431-00"
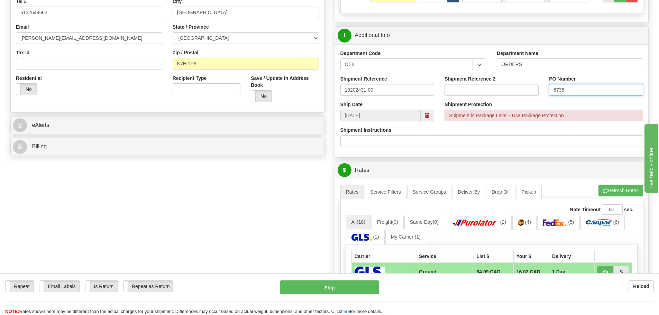
scroll to position [208, 0]
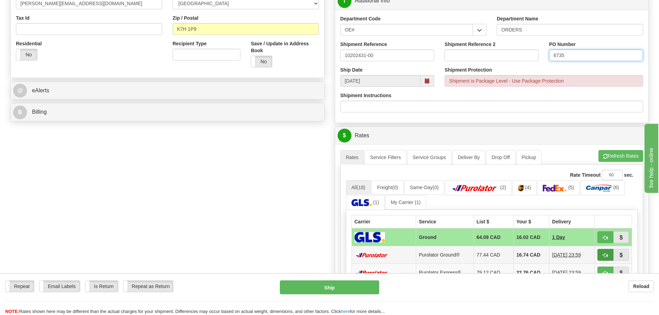
type input "6735"
click at [613, 258] on button "button" at bounding box center [606, 255] width 16 height 12
type input "260"
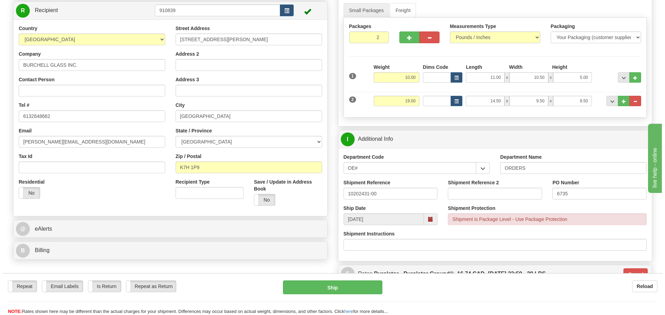
scroll to position [104, 0]
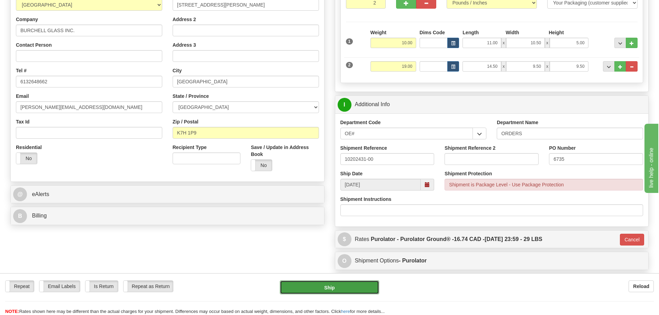
click at [358, 286] on button "Ship" at bounding box center [329, 288] width 99 height 14
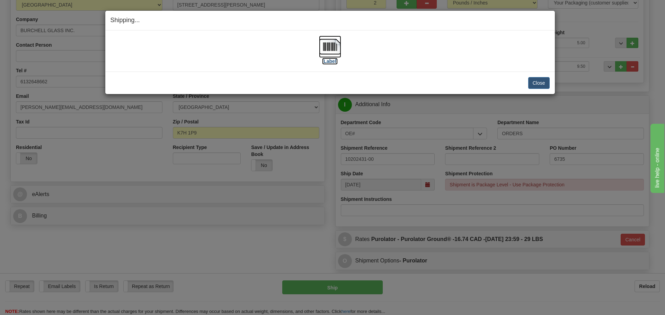
click at [332, 64] on label "[Label]" at bounding box center [330, 61] width 16 height 7
click at [547, 83] on button "Close" at bounding box center [538, 83] width 21 height 12
